Goal: Transaction & Acquisition: Subscribe to service/newsletter

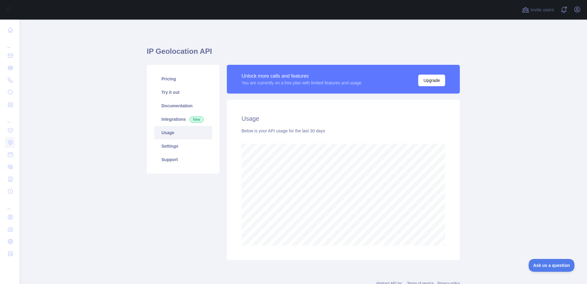
scroll to position [265, 563]
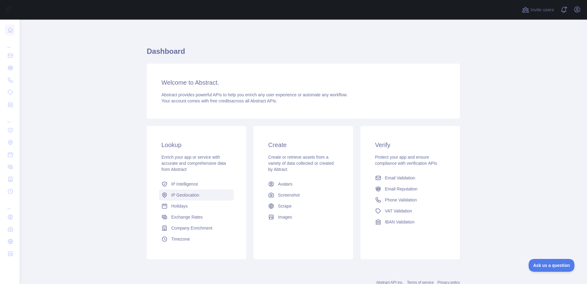
click at [189, 194] on span "IP Geolocation" at bounding box center [185, 195] width 28 height 6
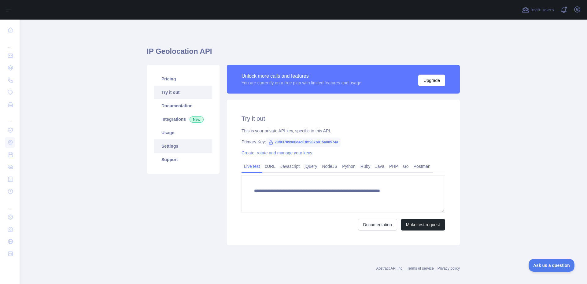
type textarea "**********"
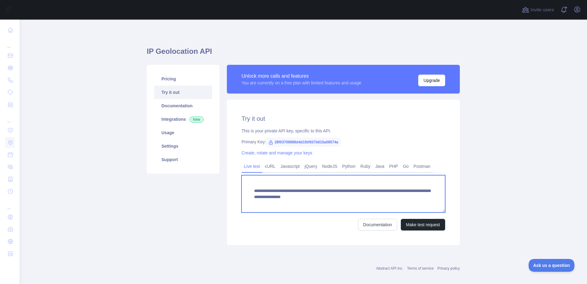
click at [366, 197] on textarea "**********" at bounding box center [344, 193] width 204 height 37
drag, startPoint x: 273, startPoint y: 205, endPoint x: 237, endPoint y: 190, distance: 38.5
click at [237, 190] on div "**********" at bounding box center [343, 173] width 233 height 146
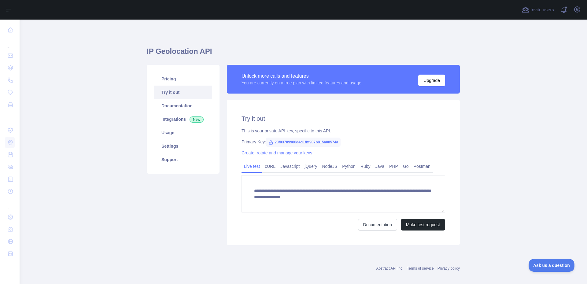
click at [300, 218] on form "**********" at bounding box center [344, 202] width 204 height 55
click at [410, 226] on button "Make test request" at bounding box center [423, 225] width 44 height 12
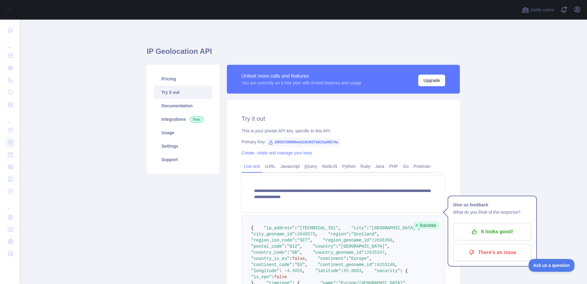
scroll to position [6, 0]
drag, startPoint x: 498, startPoint y: 230, endPoint x: 498, endPoint y: 221, distance: 8.6
click at [498, 230] on p "It looks good!" at bounding box center [492, 232] width 69 height 10
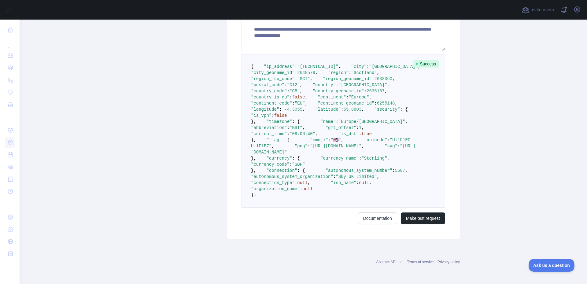
scroll to position [302, 0]
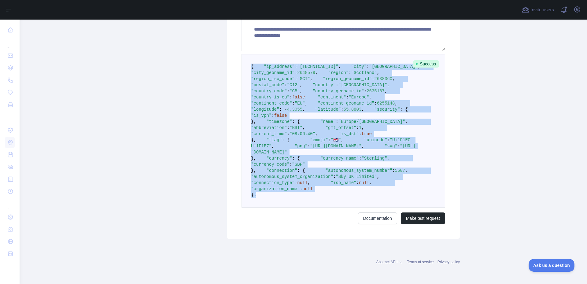
drag, startPoint x: 249, startPoint y: 77, endPoint x: 283, endPoint y: 199, distance: 126.5
click at [283, 199] on pre "{ "ip_address" : "2a02:c7c:d24c:d800:e11e:f143:14f4:d378" , "city" : "Glasgow" …" at bounding box center [344, 131] width 204 height 154
copy code "{ "ip_address" : "2a02:c7c:d24c:d800:e11e:f143:14f4:d378" , "city" : "Glasgow" …"
click at [310, 138] on span ""emoji"" at bounding box center [319, 140] width 18 height 5
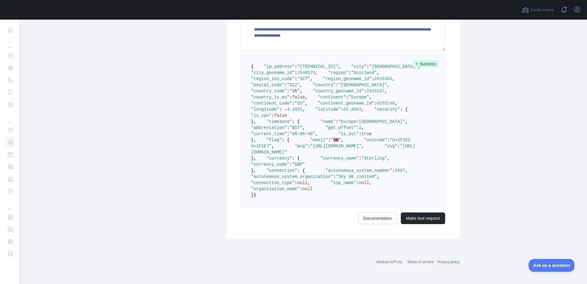
drag, startPoint x: 257, startPoint y: 91, endPoint x: 267, endPoint y: 121, distance: 32.3
click at [267, 121] on pre "{ "ip_address" : "2a02:c7c:d24c:d800:e11e:f143:14f4:d378" , "city" : "Glasgow" …" at bounding box center [344, 131] width 204 height 154
copy code ""flag" : { "emoji" : "🇬🇧" , "unicode" : "U+1F1EC U+1F1E7" , "png" : "https://st…"
click at [149, 95] on div "Pricing Try it out Documentation Integrations New Usage Settings Support" at bounding box center [183, 71] width 80 height 336
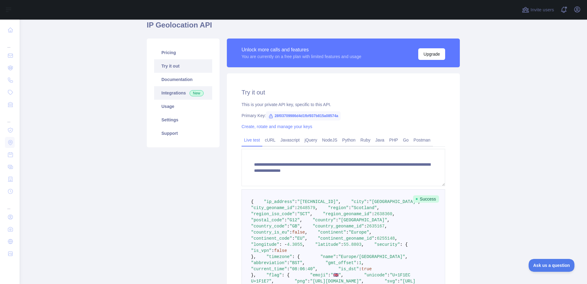
scroll to position [0, 0]
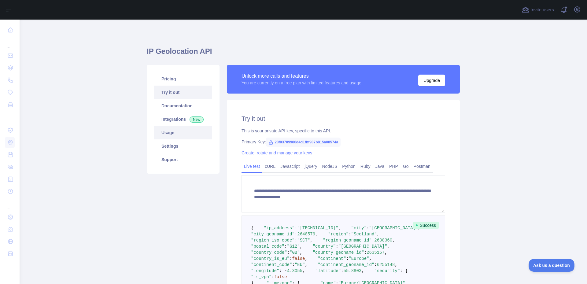
click at [165, 135] on link "Usage" at bounding box center [183, 132] width 58 height 13
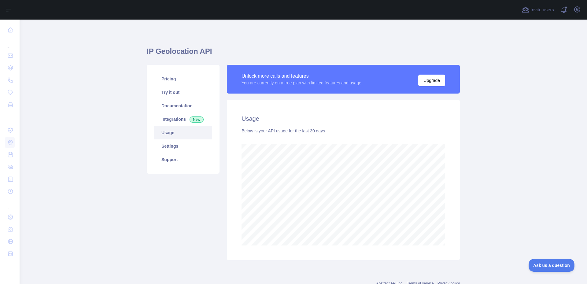
scroll to position [265, 563]
click at [478, 208] on main "IP Geolocation API Pricing Try it out Documentation Integrations New Usage Sett…" at bounding box center [304, 152] width 568 height 265
click at [428, 83] on button "Upgrade" at bounding box center [431, 81] width 27 height 12
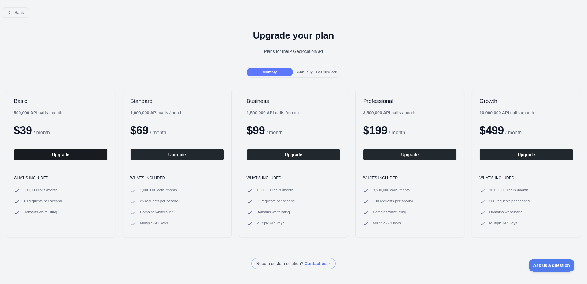
click at [61, 155] on button "Upgrade" at bounding box center [61, 155] width 94 height 12
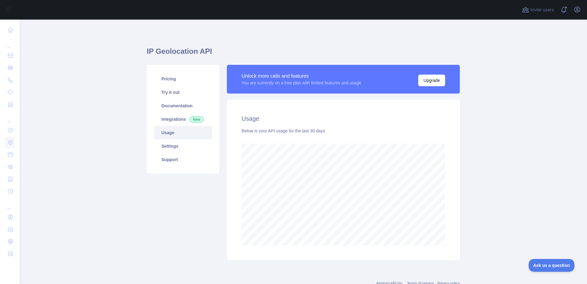
scroll to position [265, 563]
click at [81, 84] on main "IP Geolocation API Pricing Try it out Documentation Integrations New Usage Sett…" at bounding box center [304, 152] width 568 height 265
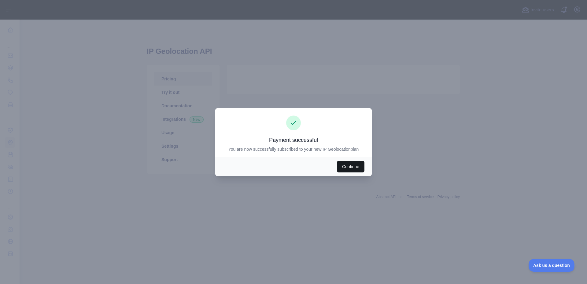
click at [349, 165] on button "Continue" at bounding box center [351, 167] width 28 height 12
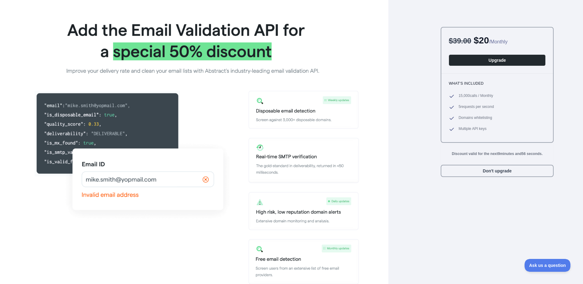
click at [205, 180] on img at bounding box center [193, 150] width 329 height 271
